Goal: Transaction & Acquisition: Subscribe to service/newsletter

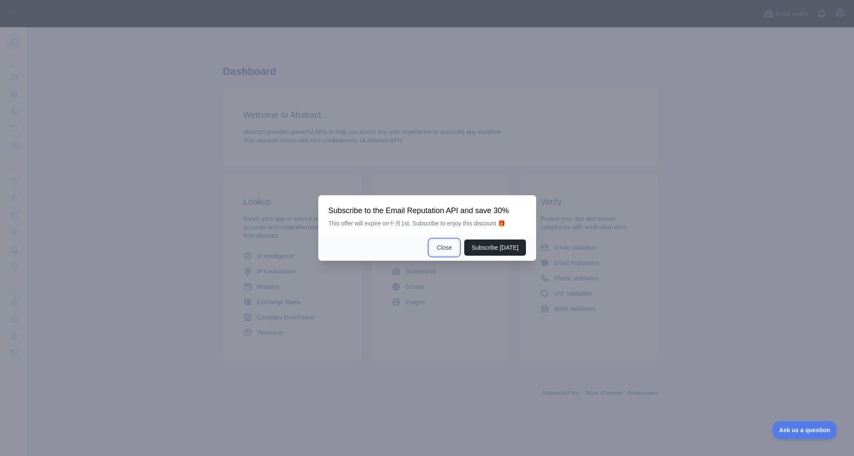
click at [448, 249] on button "Close" at bounding box center [444, 248] width 30 height 16
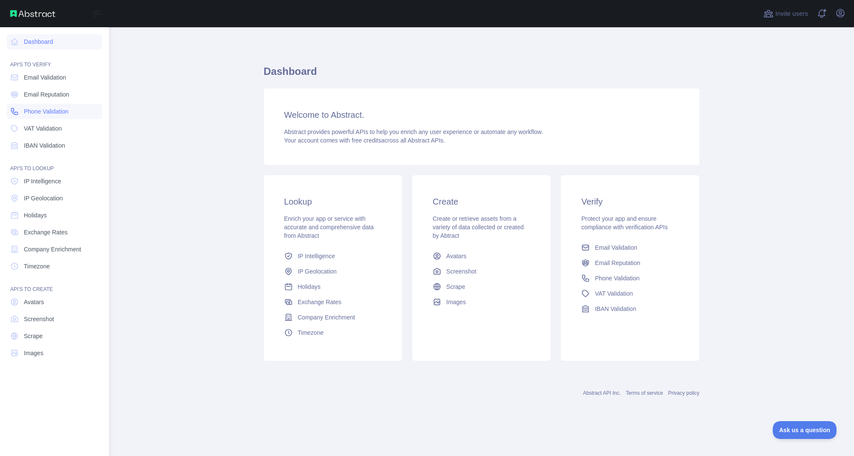
click at [46, 112] on span "Phone Validation" at bounding box center [46, 111] width 45 height 9
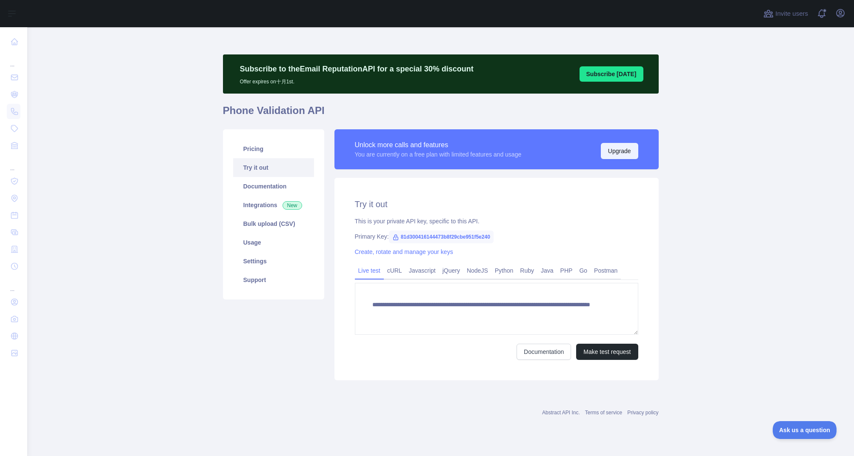
click at [612, 150] on button "Upgrade" at bounding box center [619, 151] width 37 height 16
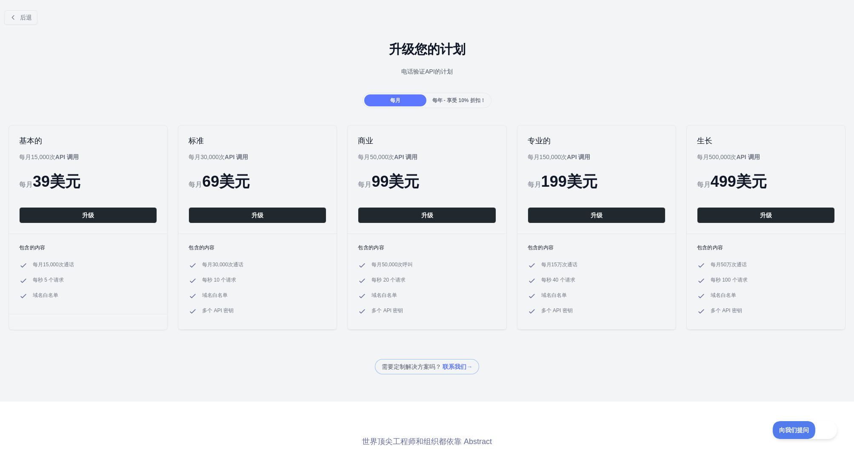
click at [450, 102] on font "每年 - 享受 10% 折扣！" at bounding box center [458, 100] width 53 height 6
